Goal: Information Seeking & Learning: Learn about a topic

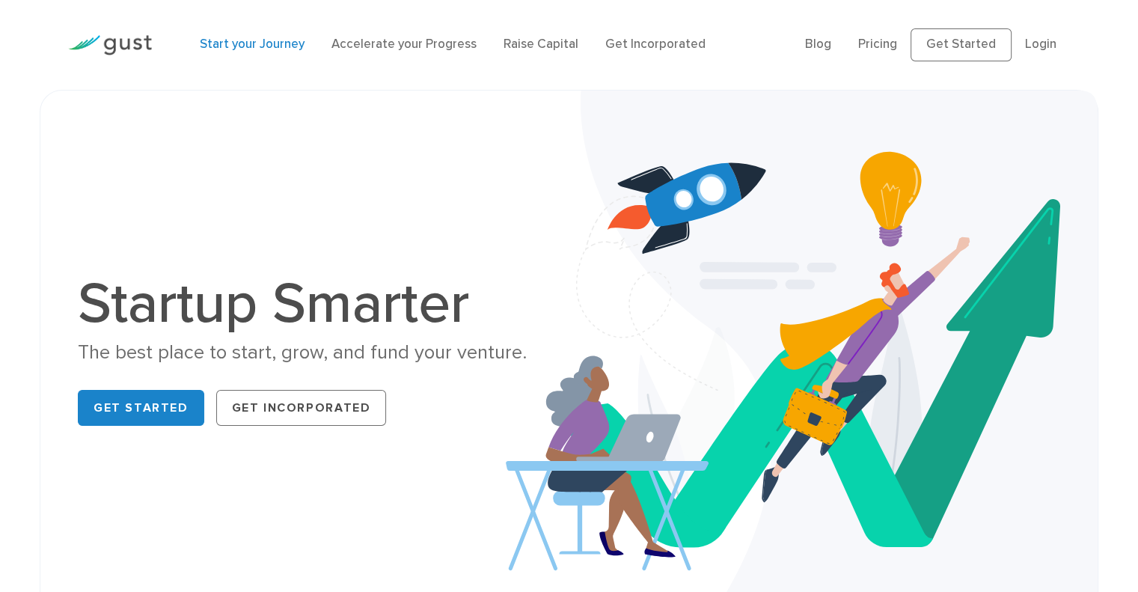
click at [251, 48] on link "Start your Journey" at bounding box center [252, 44] width 105 height 15
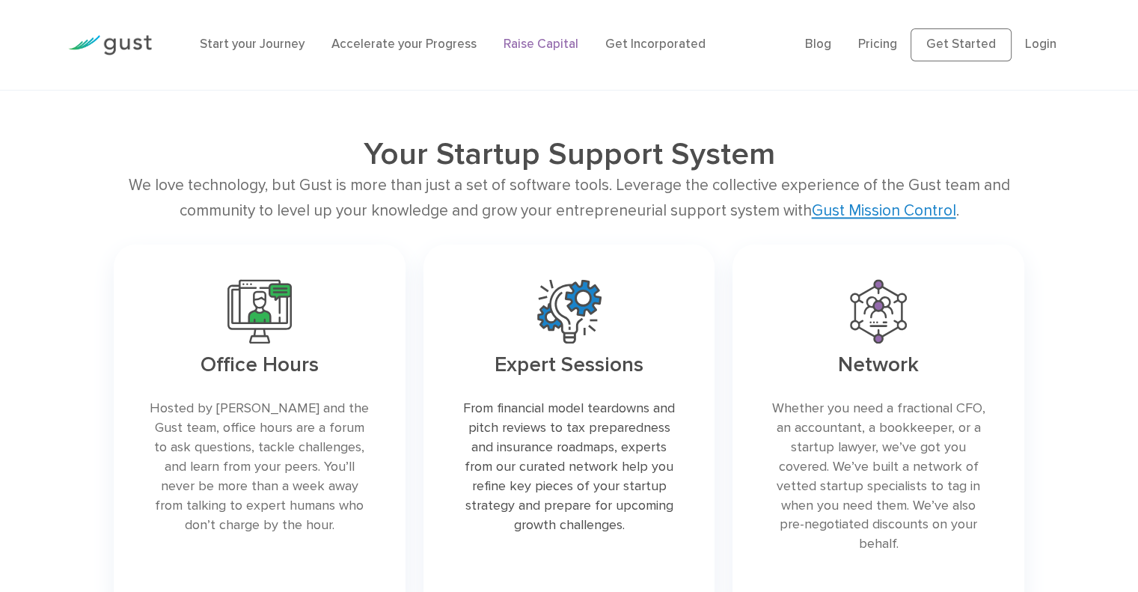
scroll to position [2095, 0]
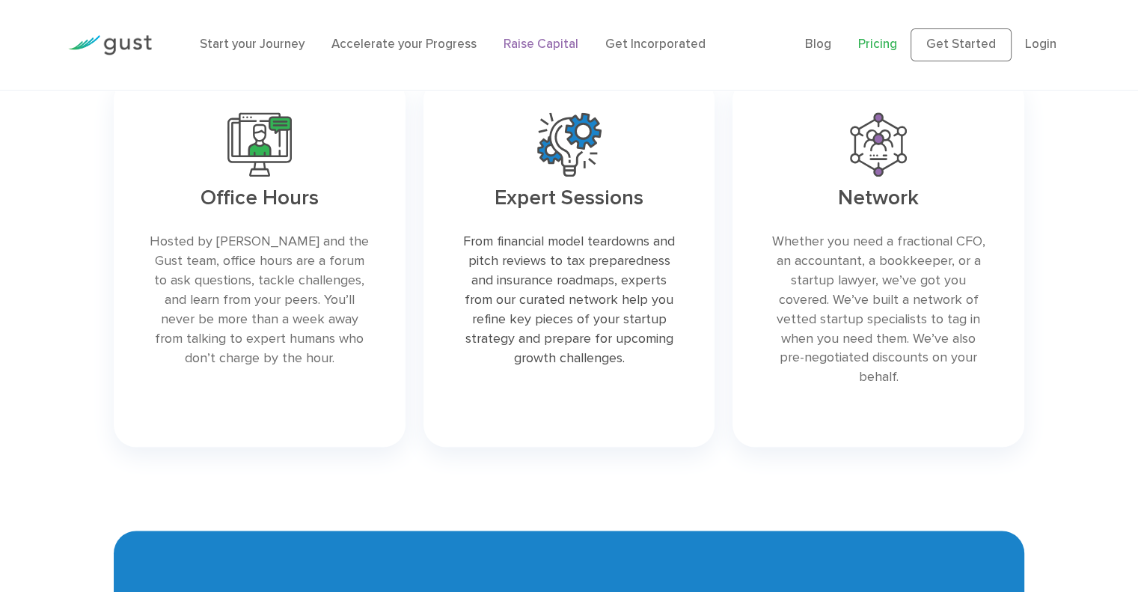
click at [886, 44] on link "Pricing" at bounding box center [877, 44] width 39 height 15
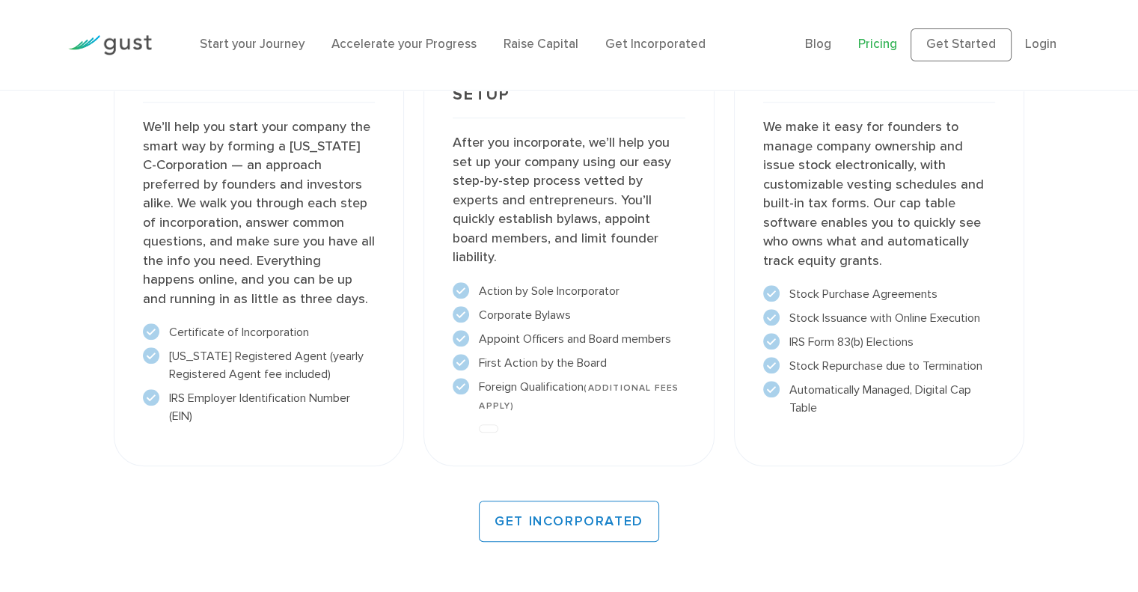
scroll to position [1272, 0]
